Goal: Task Accomplishment & Management: Complete application form

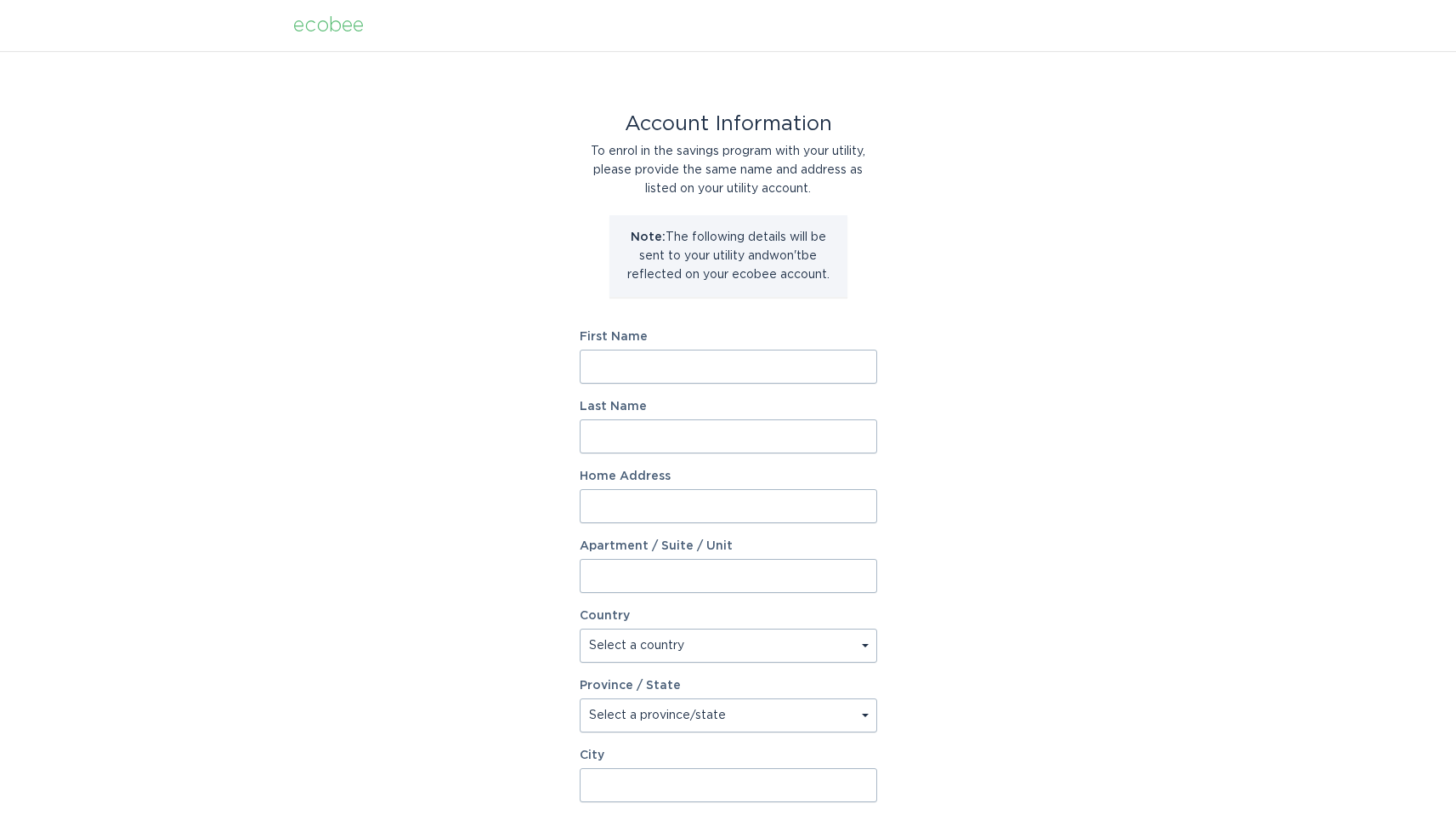
click at [818, 362] on input "First Name" at bounding box center [728, 367] width 297 height 34
type input "[PERSON_NAME]"
type input "[STREET_ADDRESS]"
type input "20"
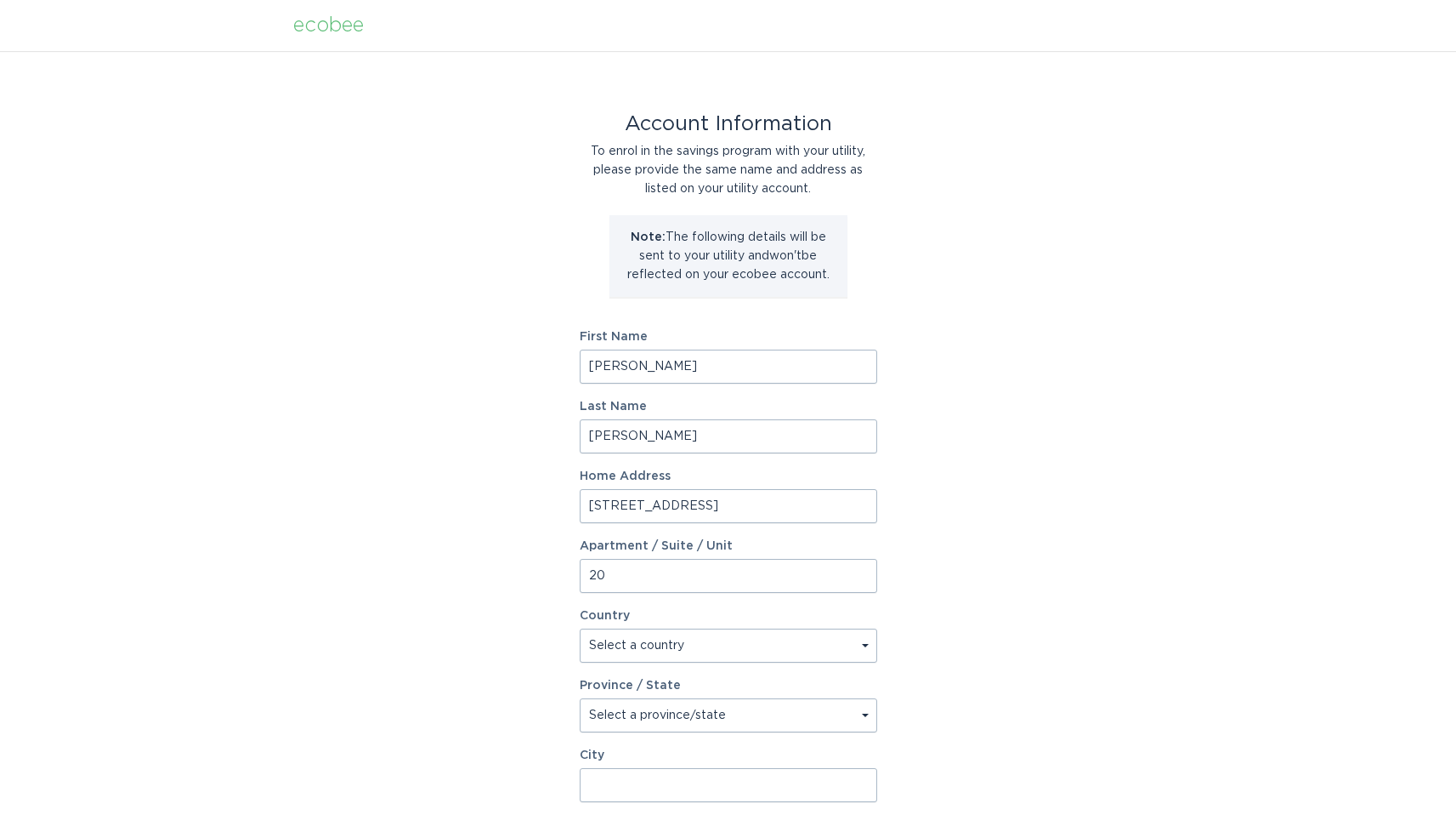
select select "CA"
type input "[PERSON_NAME]"
type input "L8G 5C8"
select select "ON"
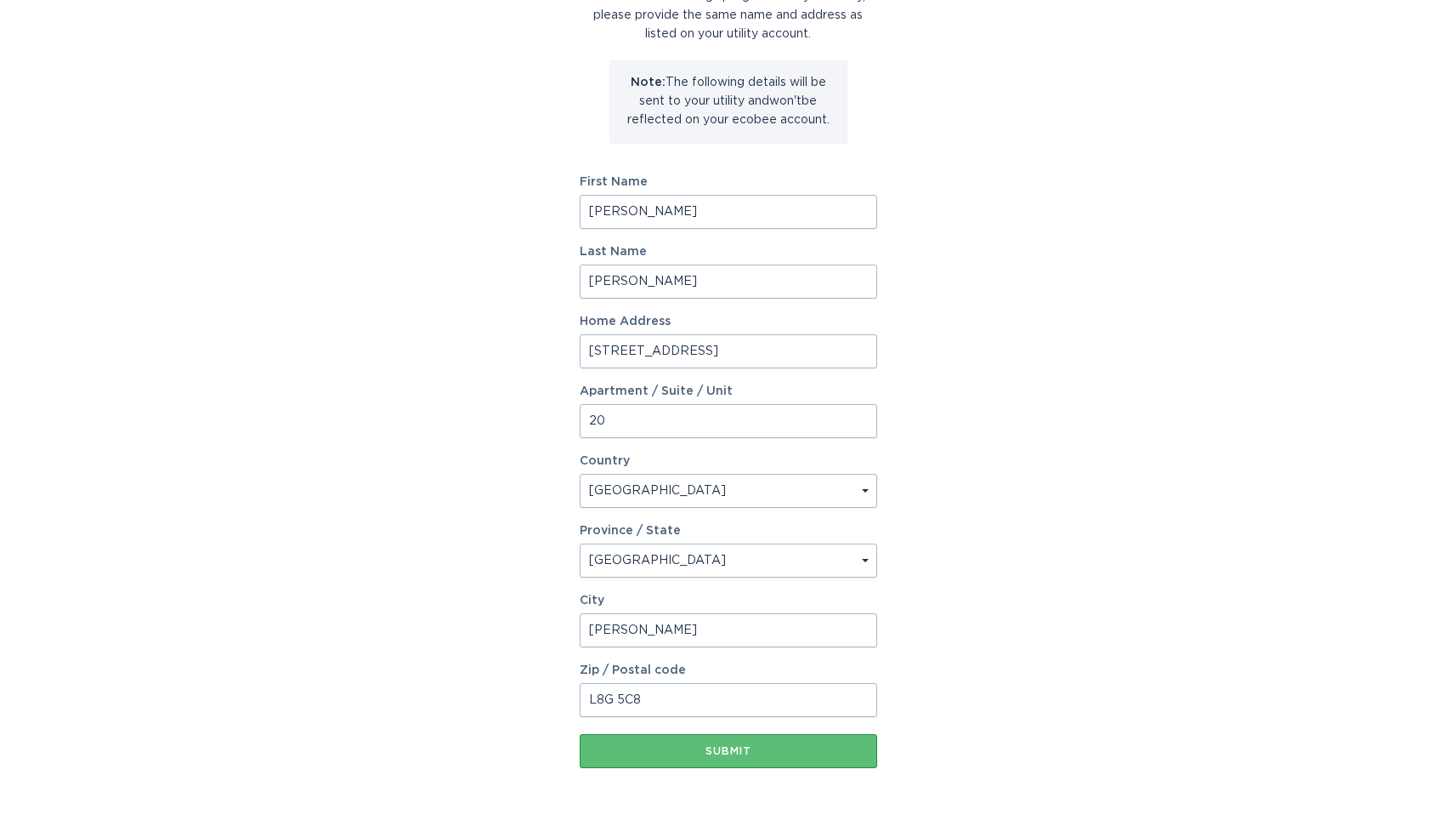
scroll to position [220, 0]
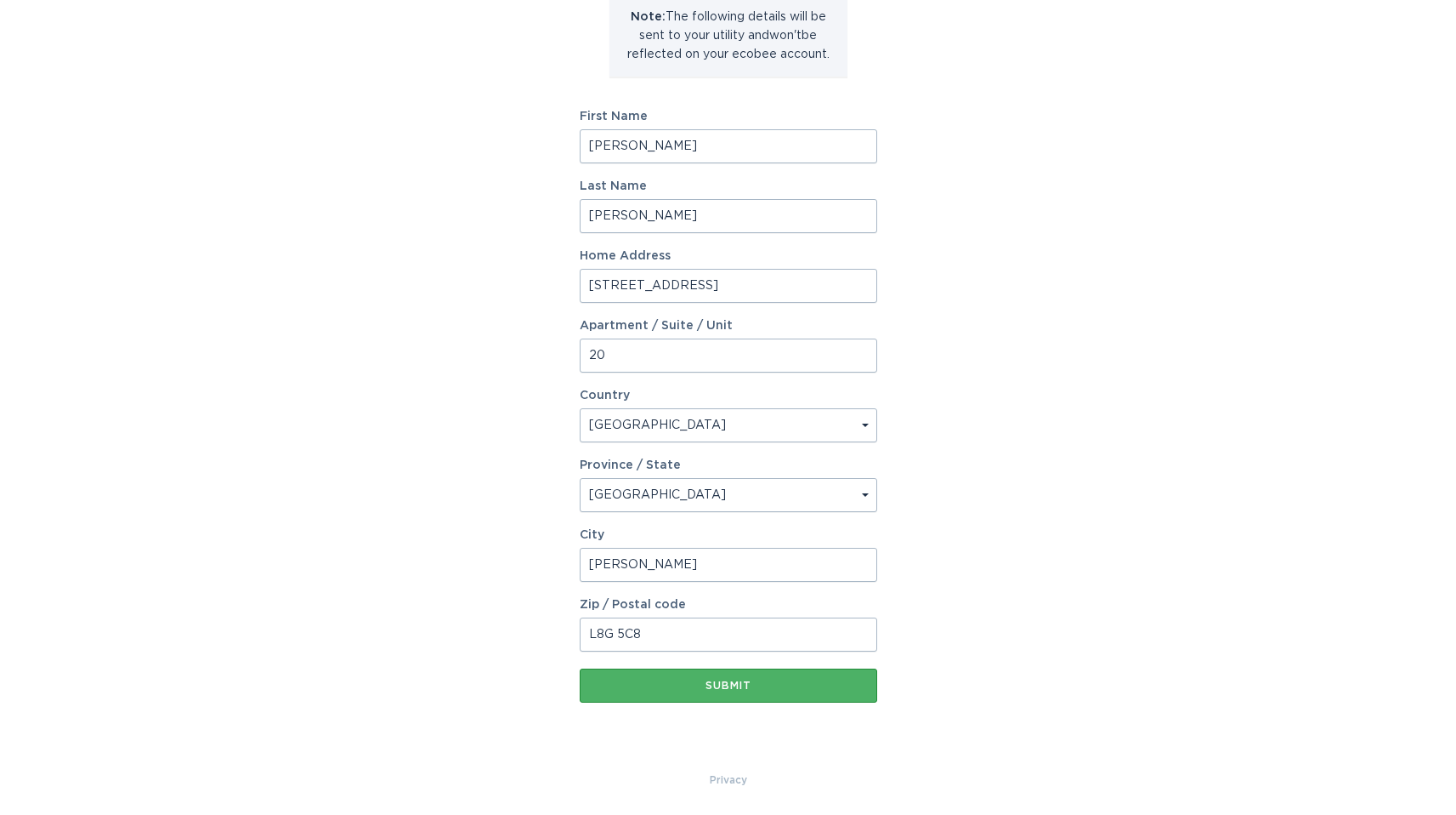
click at [749, 688] on div "Submit" at bounding box center [729, 685] width 281 height 10
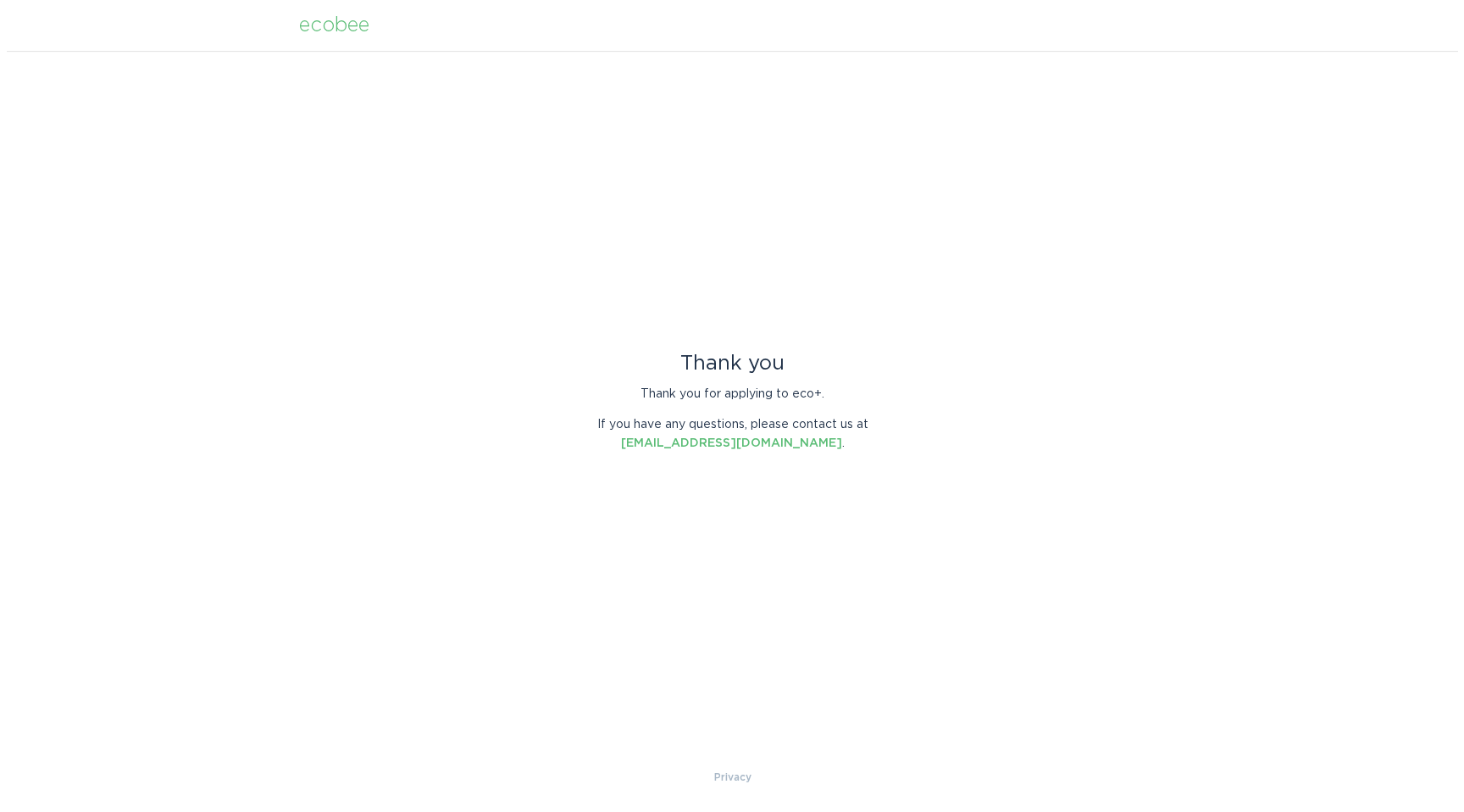
scroll to position [0, 0]
click at [682, 242] on div "Thank you Thank you for applying to eco+. If you have any questions, please con…" at bounding box center [732, 409] width 1464 height 717
